Goal: Task Accomplishment & Management: Use online tool/utility

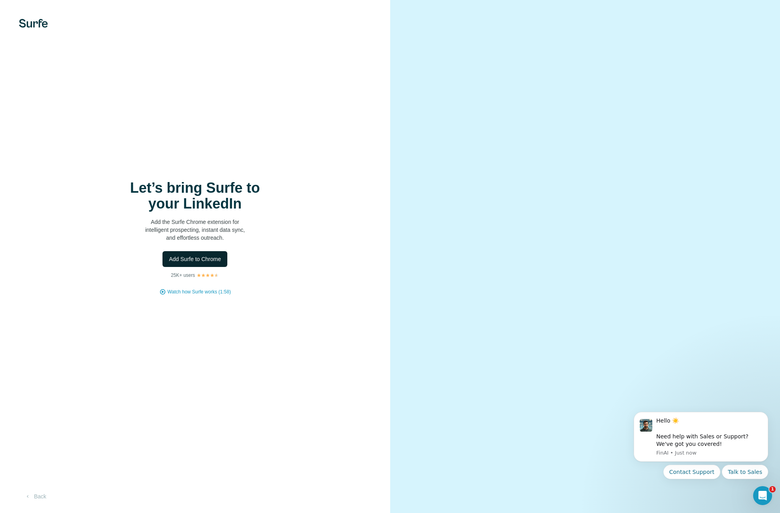
click at [189, 255] on span "Add Surfe to Chrome" at bounding box center [195, 259] width 52 height 8
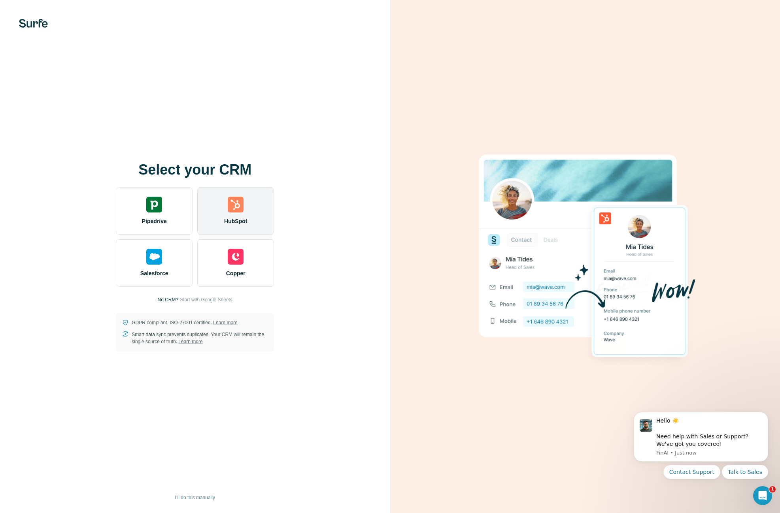
click at [254, 206] on div "HubSpot" at bounding box center [235, 210] width 77 height 47
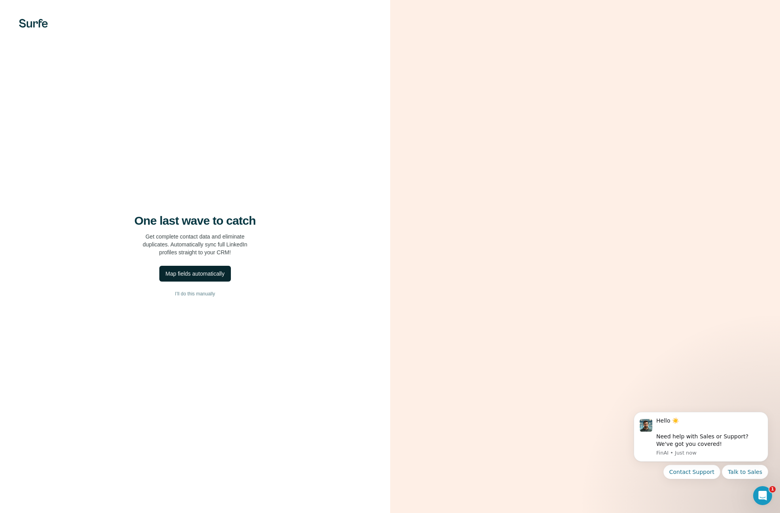
click at [200, 275] on div "Map fields automatically" at bounding box center [195, 274] width 59 height 8
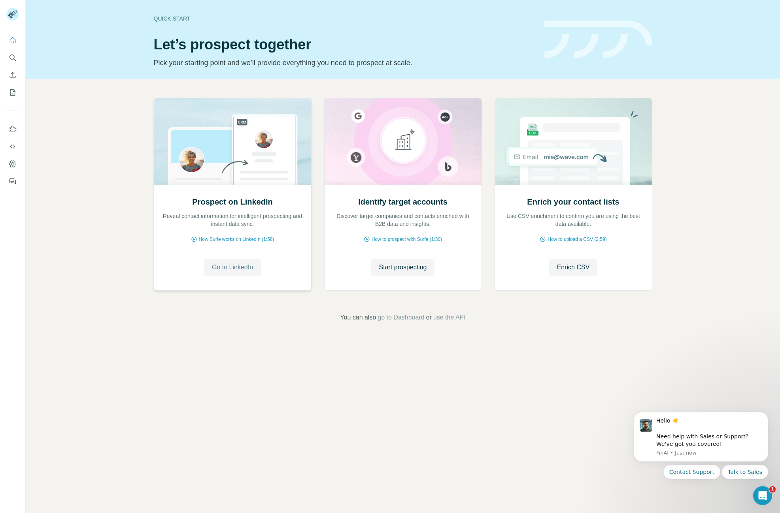
click at [235, 269] on span "Go to LinkedIn" at bounding box center [232, 267] width 41 height 9
